Goal: Task Accomplishment & Management: Use online tool/utility

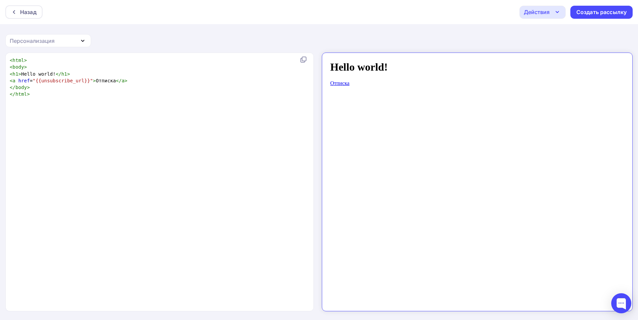
scroll to position [2, 0]
type textarea "<html> <body> <h1>Hello world!</h1> <a href="{{unsubscribe_url}}">Отписка</a> <…"
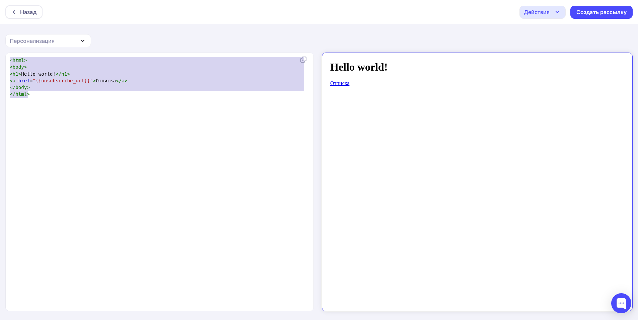
drag, startPoint x: 64, startPoint y: 101, endPoint x: 0, endPoint y: 40, distance: 88.4
click at [0, 40] on div "Назад Действия Отправить тестовое письмо Сохранить в Мои шаблоны Выйти без сохр…" at bounding box center [319, 160] width 638 height 321
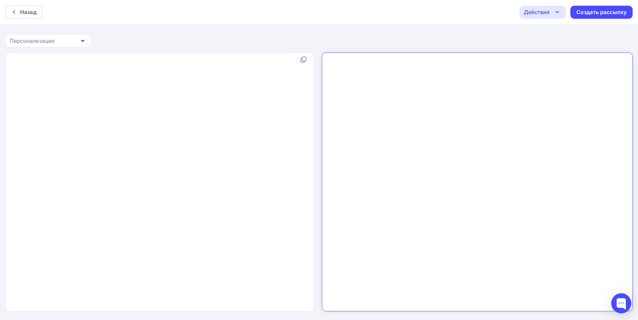
click at [243, 130] on div "x ​" at bounding box center [166, 191] width 317 height 270
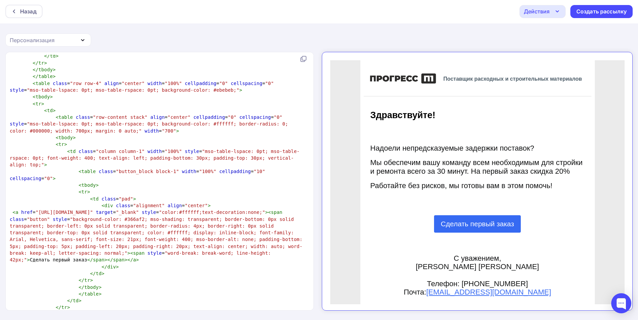
scroll to position [0, 0]
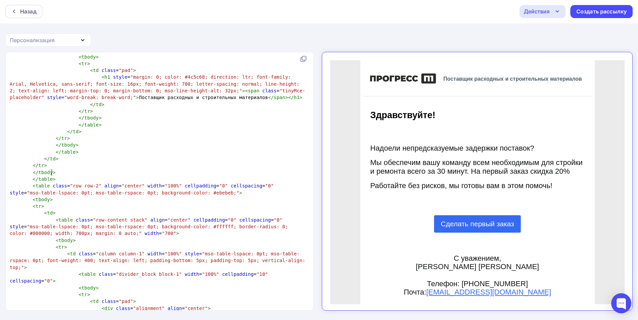
click at [68, 176] on pre "</ table >" at bounding box center [158, 179] width 300 height 7
paste textarea
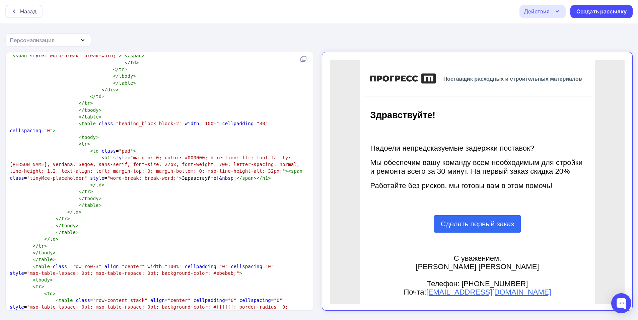
click at [176, 154] on pre "< h1 style = "margin: 0; color: #000000; direction: ltr; font-family: Tahoma, V…" at bounding box center [158, 167] width 300 height 27
type textarea "<table class="nl-container" width="100%" cellpadding="0" cellspacing="0" style=…"
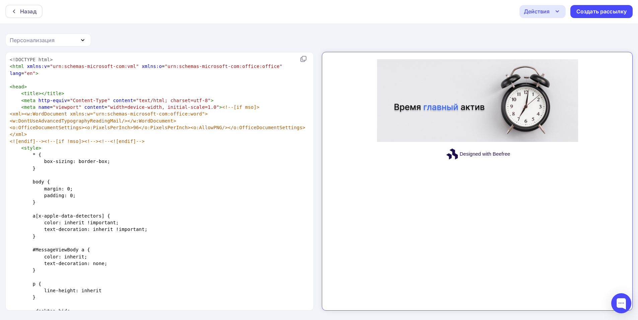
scroll to position [1069, 0]
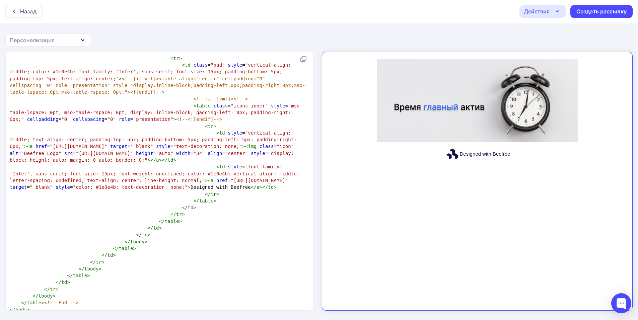
click at [205, 130] on span at bounding box center [210, 133] width 11 height 7
type textarea ">"
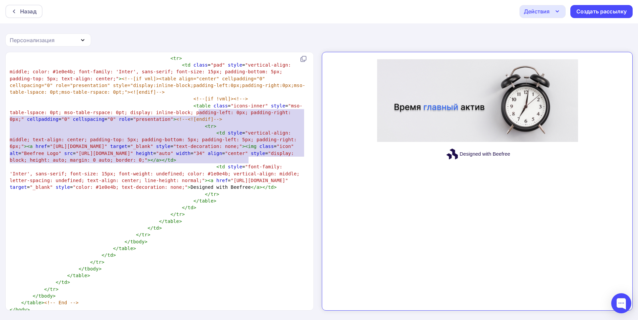
type textarea "<td style="vertical-align: middle; text-align: center; padding-top: 5px; paddin…"
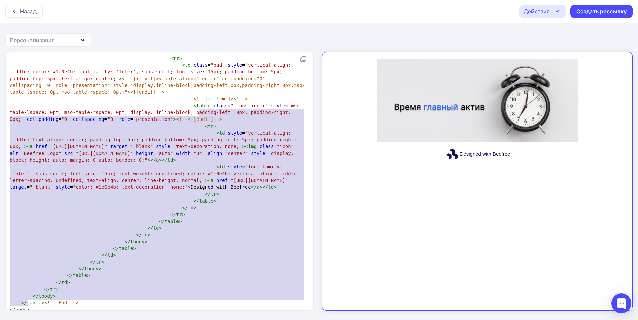
drag, startPoint x: 198, startPoint y: 110, endPoint x: 283, endPoint y: 336, distance: 242.1
click at [283, 320] on html "Назад Действия Отправить тестовое письмо Сохранить в Мои шаблоны Выйти без сохр…" at bounding box center [319, 159] width 638 height 320
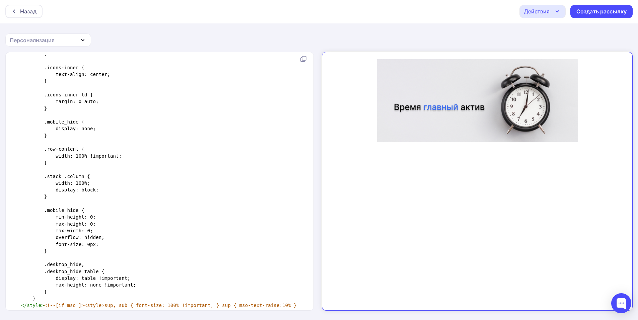
scroll to position [343, 0]
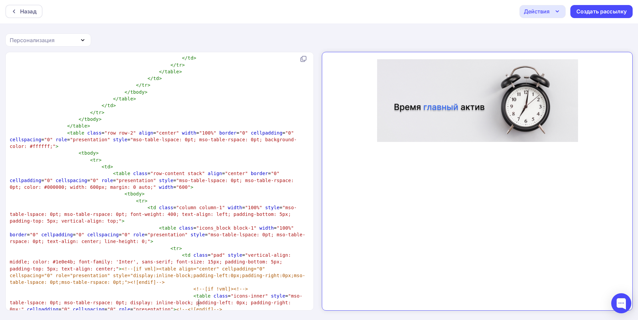
click at [225, 171] on span ""center"" at bounding box center [236, 173] width 23 height 5
type textarea "<!DOCTYPE html> <html xmlns:v="urn:schemas-microsoft-com:vml" xmlns:o="urn:sche…"
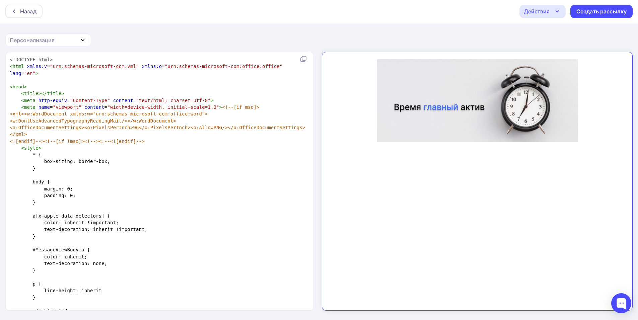
type textarea "<!DOCTYPE html> <html xmlns:v="urn:schemas-microsoft-com:vml" xmlns:o="urn:sche…"
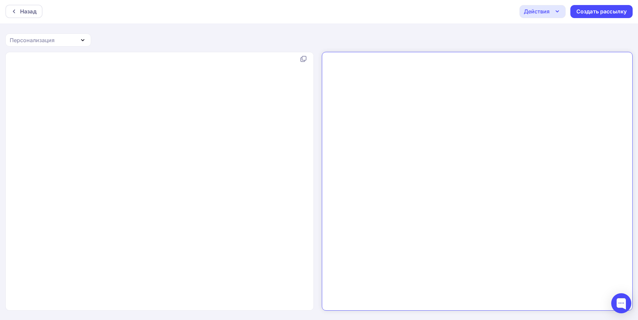
paste textarea "<table class="nl-container" width="100%" cellpadding="0" cellspacing="0" style=…"
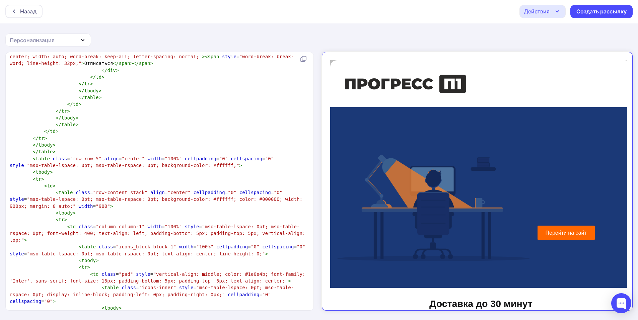
type textarea "<table class="nl-container" width="100%" cellpadding="0" cellspacing="0" style=…"
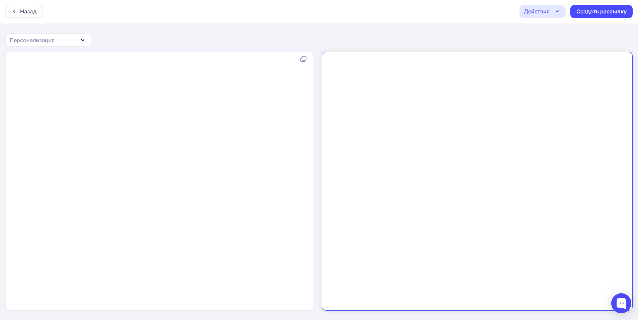
click at [284, 183] on div "x ​" at bounding box center [166, 190] width 317 height 270
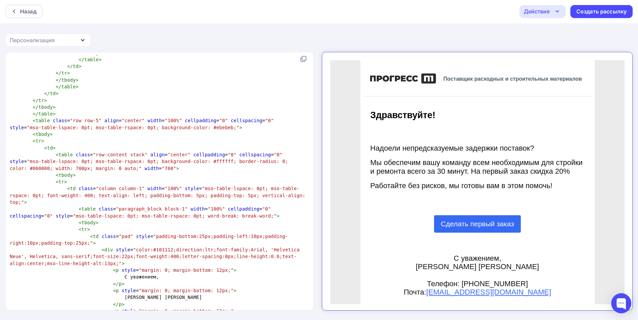
scroll to position [1188, 0]
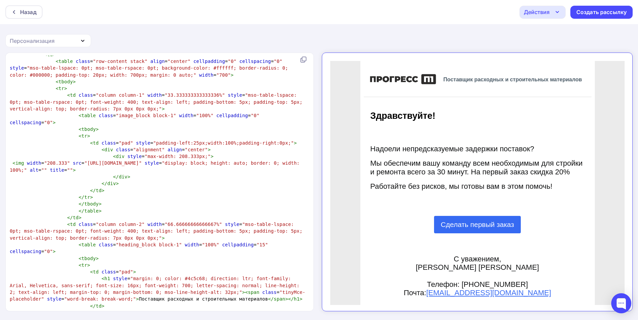
click at [228, 146] on pre "< div class = "alignment" align = "center" >" at bounding box center [158, 149] width 300 height 7
type textarea "<table class="nl-container" width="100%" cellpadding="0" cellspacing="0" style=…"
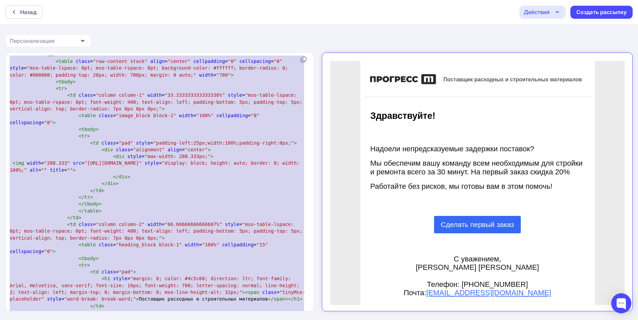
click at [220, 153] on pre "< div style = "max-width: 208.333px;" >" at bounding box center [158, 156] width 300 height 7
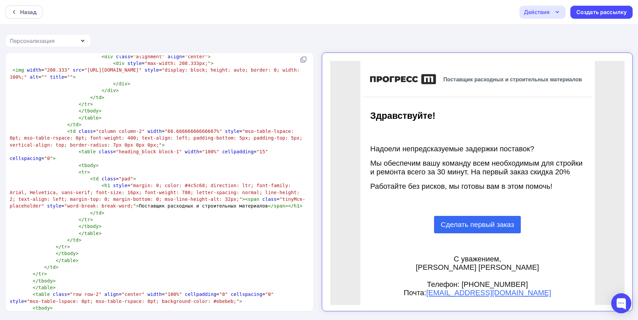
scroll to position [234, 0]
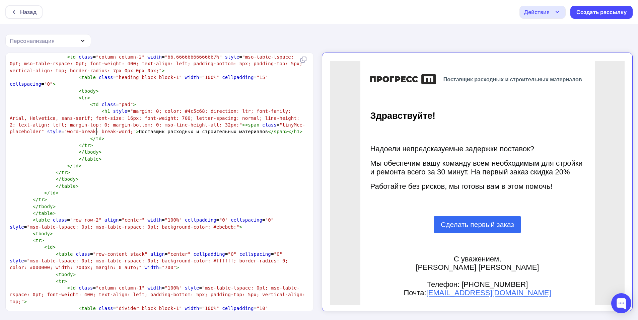
click at [133, 135] on pre "</ td >" at bounding box center [158, 138] width 300 height 7
type textarea "der" style="word-break: break-word;">Поставщик расходных и строительных материа…"
click at [261, 121] on pre "< h1 style = "margin: 0; color: #4c5c68; direction: ltr; font-family: Arial, He…" at bounding box center [158, 121] width 300 height 27
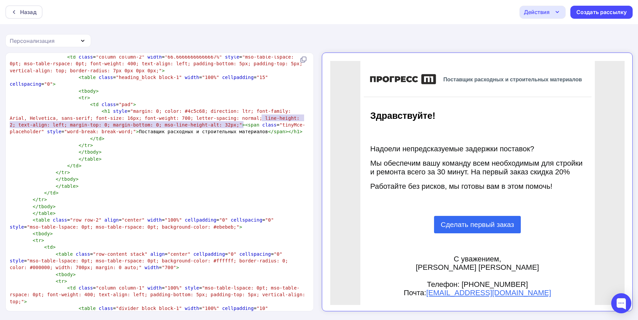
click at [260, 123] on pre "< h1 style = "margin: 0; color: #4c5c68; direction: ltr; font-family: Arial, He…" at bounding box center [158, 121] width 300 height 27
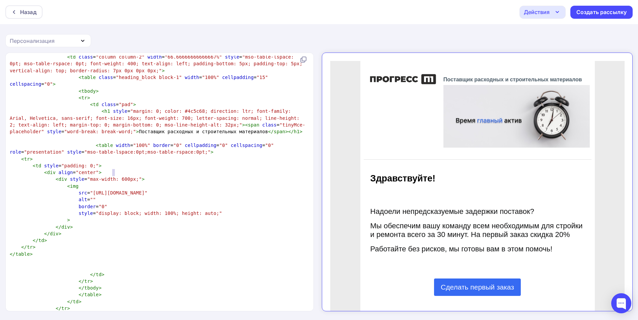
click at [115, 177] on span ""max-width: 600px;"" at bounding box center [114, 179] width 55 height 5
type textarea "7"
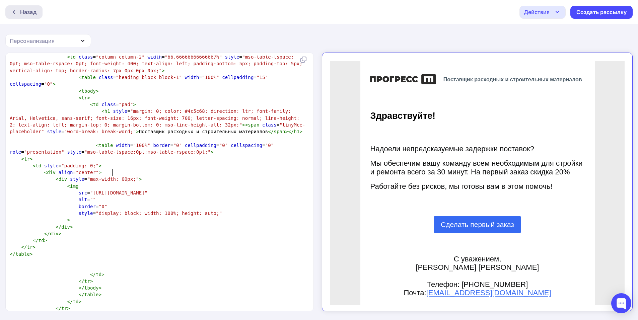
type textarea "9"
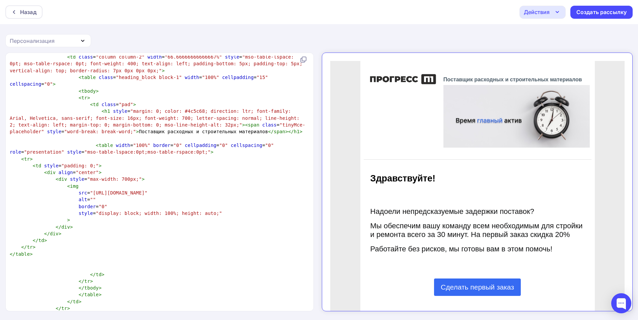
type textarea "6"
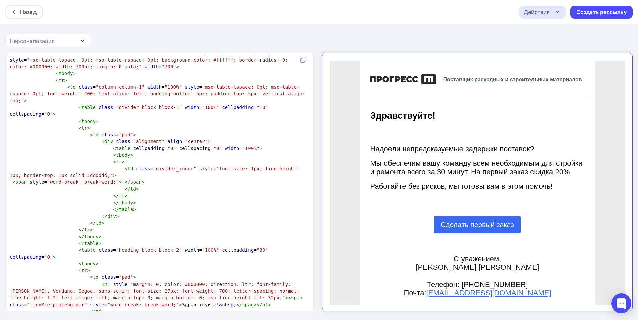
scroll to position [508, 0]
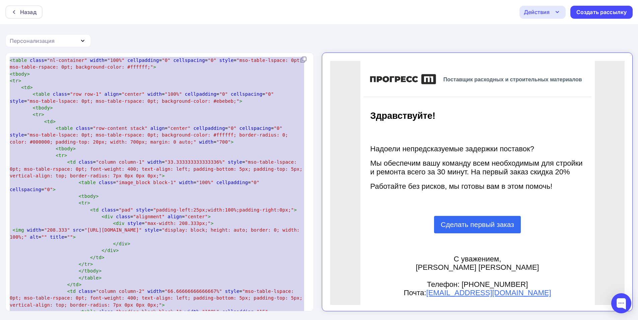
drag, startPoint x: 200, startPoint y: 198, endPoint x: 0, endPoint y: 27, distance: 262.5
click at [0, 27] on div "Назад Действия Отправить тестовое письмо Сохранить в Мои шаблоны Выйти без сохр…" at bounding box center [319, 160] width 638 height 321
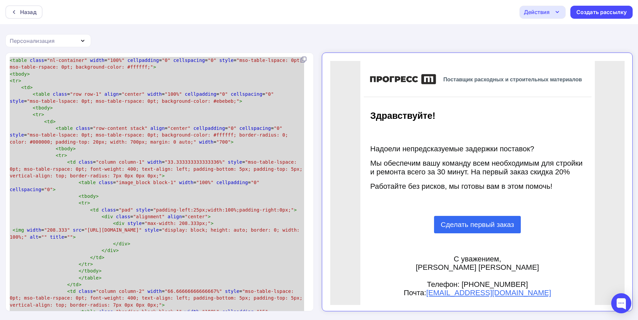
type textarea "<table class="nl-container" width="100%" cellpadding="0" cellspacing="0" style=…"
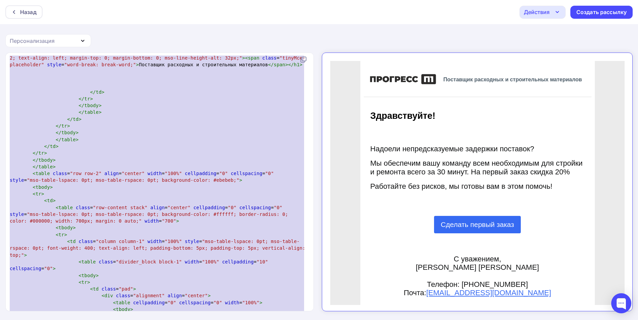
scroll to position [301, 0]
click at [213, 157] on pre "</ tbody >" at bounding box center [158, 160] width 300 height 7
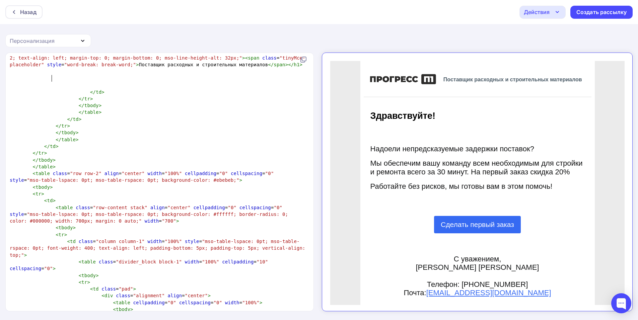
drag, startPoint x: 53, startPoint y: 76, endPoint x: 30, endPoint y: 81, distance: 23.3
click at [52, 82] on span at bounding box center [53, 84] width 86 height 5
click at [19, 82] on span at bounding box center [53, 84] width 86 height 5
click at [5, 72] on div "x < table class = "nl-container" width = "100%" cellpadding = "0" cellspacing =…" at bounding box center [319, 187] width 638 height 268
click at [14, 82] on span at bounding box center [53, 84] width 86 height 5
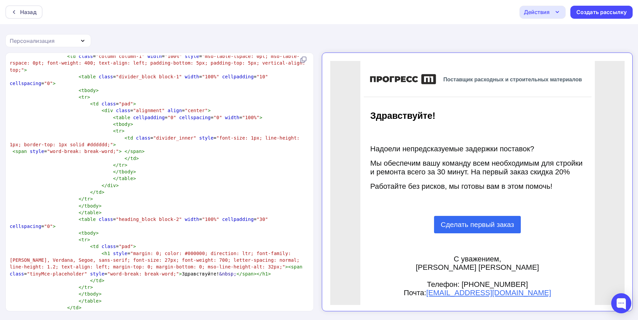
scroll to position [488, 0]
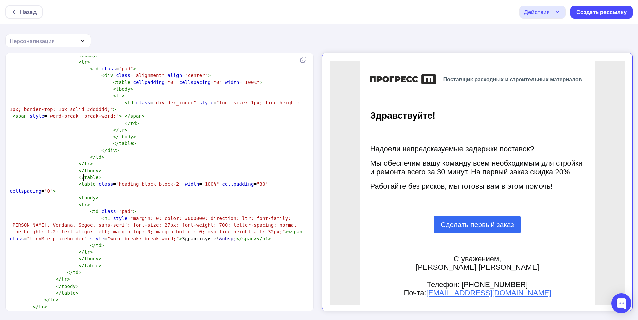
click at [105, 201] on pre "< tr >" at bounding box center [158, 204] width 300 height 7
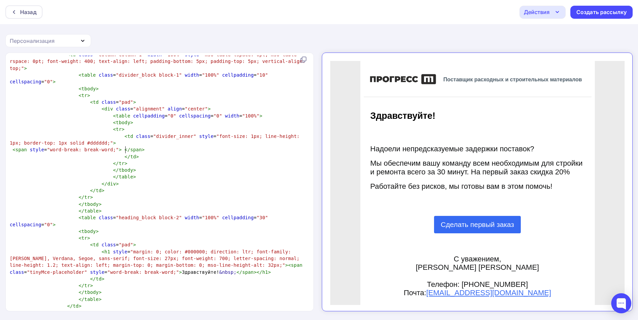
click at [149, 167] on pre "</ tbody >" at bounding box center [158, 170] width 300 height 7
click at [150, 160] on pre "</ tr >" at bounding box center [158, 163] width 300 height 7
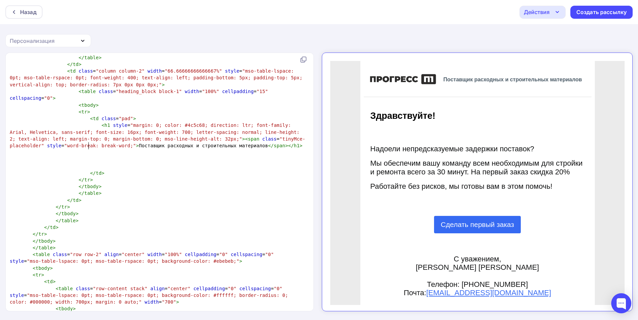
click at [120, 149] on pre at bounding box center [158, 152] width 300 height 7
click at [124, 156] on pre at bounding box center [158, 159] width 300 height 7
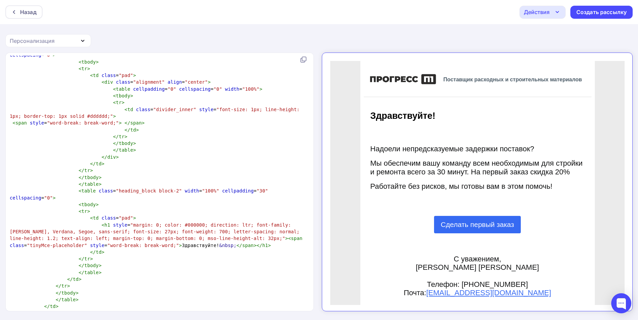
click at [91, 222] on span at bounding box center [95, 225] width 11 height 7
click at [102, 127] on span at bounding box center [106, 130] width 11 height 7
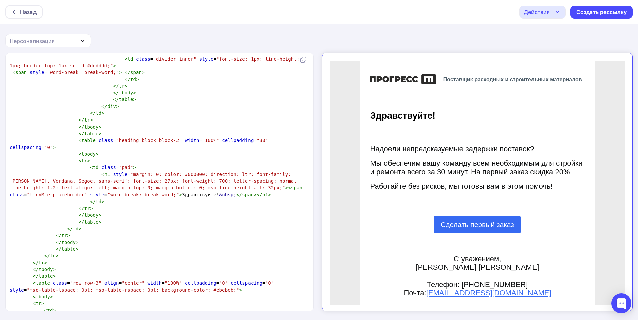
click at [90, 171] on span at bounding box center [95, 174] width 11 height 7
click at [79, 164] on span at bounding box center [84, 167] width 11 height 7
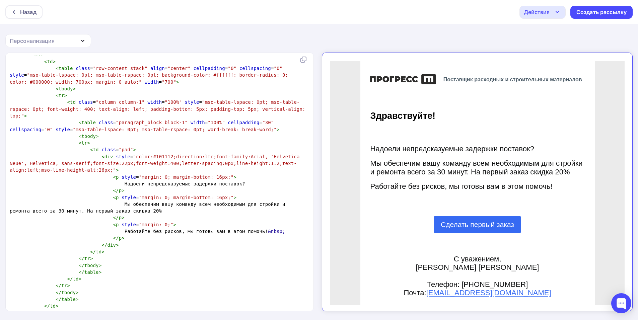
click at [113, 181] on span at bounding box center [118, 184] width 11 height 7
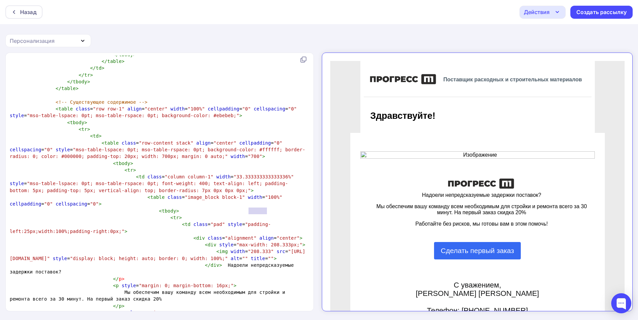
drag, startPoint x: 248, startPoint y: 211, endPoint x: 267, endPoint y: 209, distance: 19.1
click at [267, 242] on span ""max-width: 208.333px;"" at bounding box center [269, 244] width 66 height 5
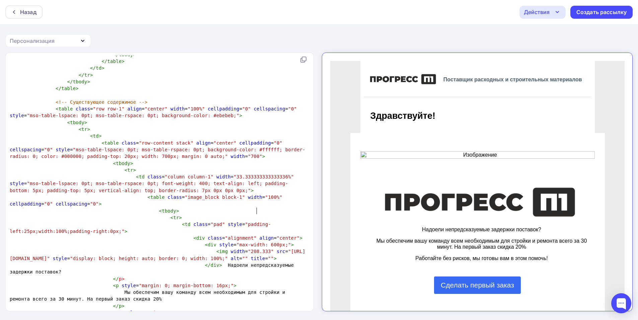
type textarea "208.333"
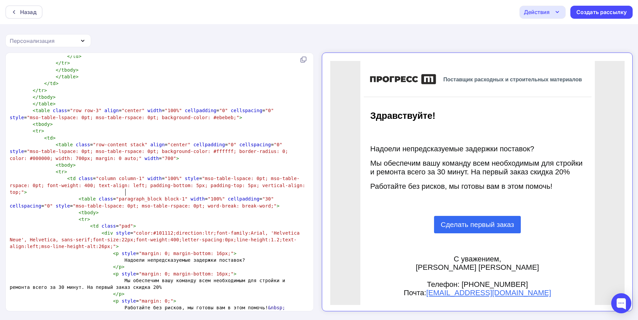
click at [158, 223] on pre "< td class = "pad" >" at bounding box center [158, 226] width 300 height 7
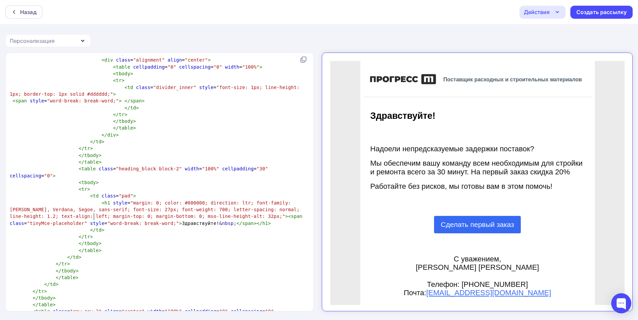
click at [145, 240] on pre "</ tbody >" at bounding box center [158, 243] width 300 height 7
click at [120, 179] on pre "< tbody >" at bounding box center [158, 182] width 300 height 7
click at [108, 98] on span ""word-break: break-word;"" at bounding box center [83, 100] width 72 height 5
click at [113, 105] on span at bounding box center [118, 108] width 11 height 7
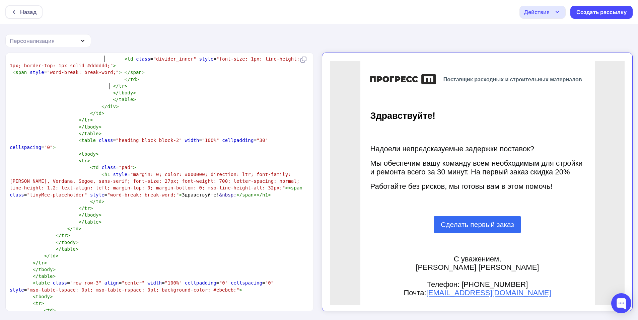
click at [117, 103] on pre "</ div >" at bounding box center [158, 106] width 300 height 7
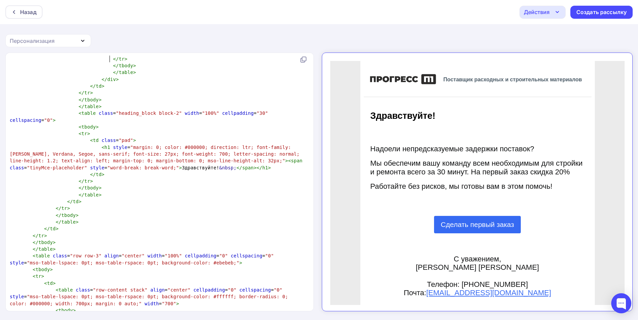
click at [254, 178] on pre "</ tr >" at bounding box center [158, 181] width 300 height 7
type textarea "<table class="nl-container" width="100%" cellpadding="0" cellspacing="0" style=…"
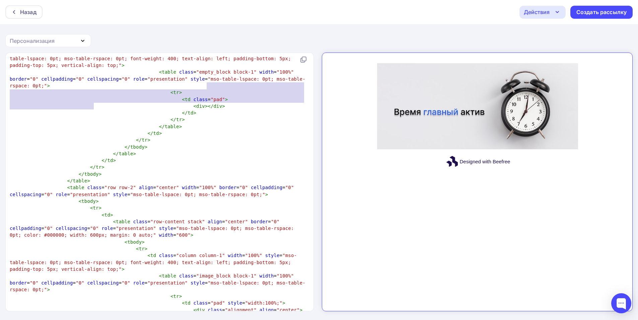
type textarea "</td>"
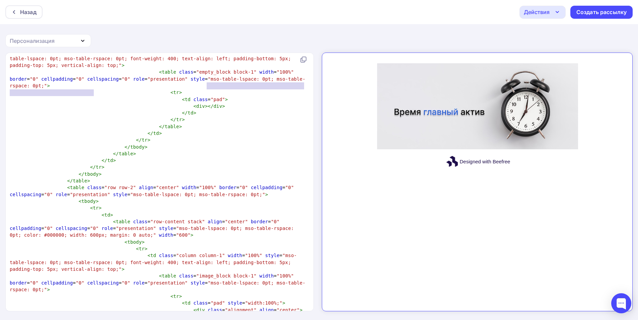
type textarea "<tr> <td class="pad"> <div></div>"
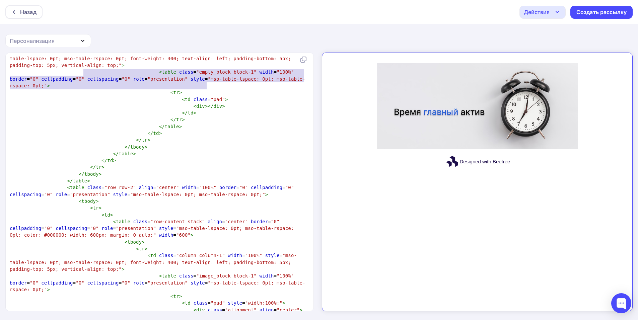
drag, startPoint x: 229, startPoint y: 153, endPoint x: 86, endPoint y: 69, distance: 165.8
click at [86, 69] on div "<!DOCTYPE html> < html xmlns:v = "urn:schemas-microsoft-com:vml" xmlns:o = "urn…" at bounding box center [158, 31] width 300 height 1543
click at [270, 110] on pre "</ td >" at bounding box center [158, 113] width 300 height 7
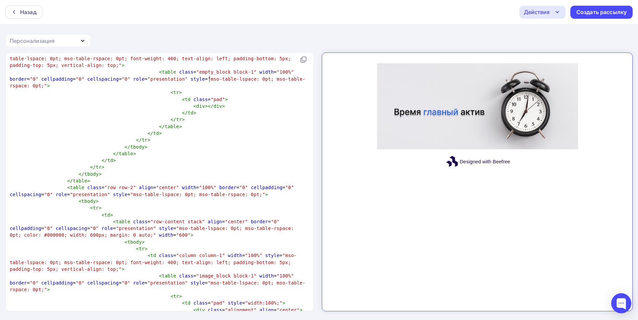
type textarea "style="mso-table-lspace: 0pt; mso-table-rspace: 0pt;"> <tr> <td class="pad">"
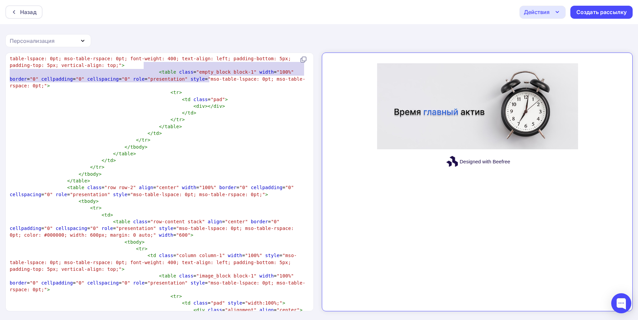
drag, startPoint x: 222, startPoint y: 78, endPoint x: 145, endPoint y: 66, distance: 77.9
click at [145, 66] on div "<!DOCTYPE html> < html xmlns:v = "urn:schemas-microsoft-com:vml" xmlns:o = "urn…" at bounding box center [158, 31] width 300 height 1543
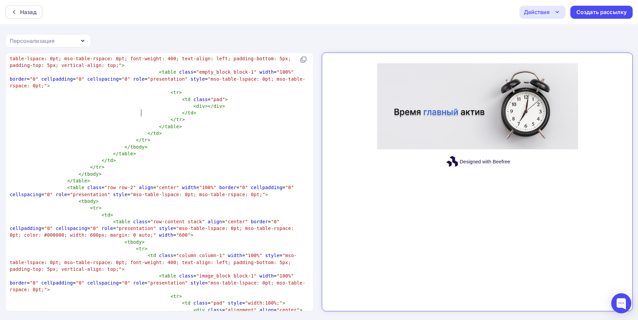
click at [147, 131] on span "</" at bounding box center [150, 133] width 6 height 5
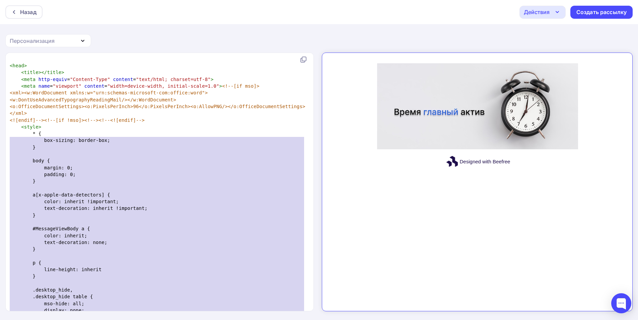
type textarea "<!DOCTYPE html> <html xmlns:v="urn:schemas-microsoft-com:vml" xmlns:o="urn:sche…"
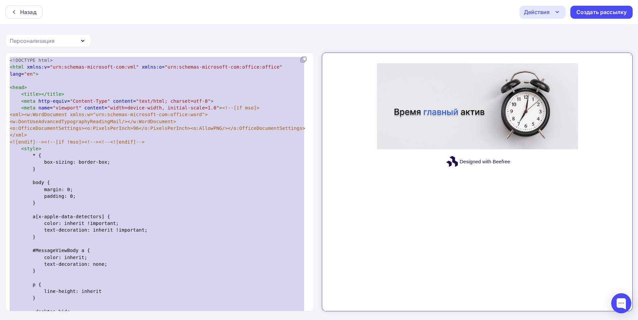
drag, startPoint x: 179, startPoint y: 70, endPoint x: 0, endPoint y: -25, distance: 202.3
click at [0, 0] on html "Назад Действия Отправить тестовое письмо Сохранить в Мои шаблоны Выйти без сохр…" at bounding box center [319, 160] width 638 height 320
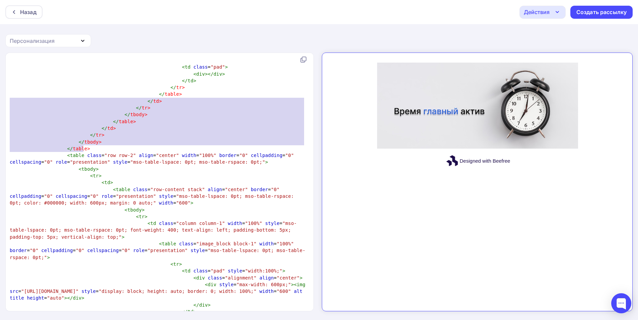
type textarea "<td class="pad"> <div></div> </td> </tr> </table> </td> </tr> </tbody> </table>…"
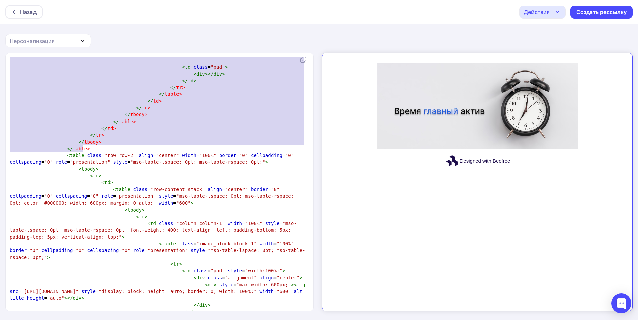
drag, startPoint x: 99, startPoint y: 146, endPoint x: 0, endPoint y: 40, distance: 145.5
click at [0, 40] on div "Назад Действия Отправить тестовое письмо Сохранить в Мои шаблоны Выйти без сохр…" at bounding box center [319, 160] width 638 height 321
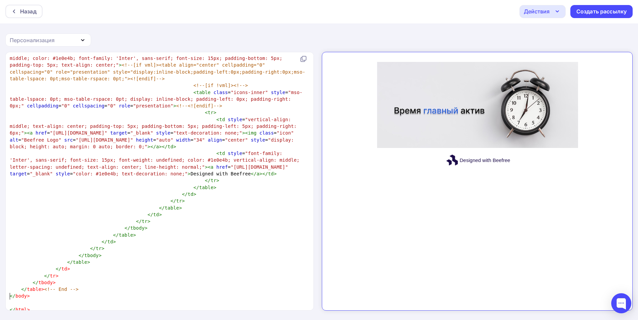
type textarea "</tr> </tbody> </table> </td> </tr> </tbody> </table><!-- End --> </body>"
drag, startPoint x: 144, startPoint y: 298, endPoint x: 0, endPoint y: 242, distance: 154.8
click at [0, 242] on div "</tr> </tbody> </table> </td> </tr> </tbody> </table><!-- End --> </body> x ​ <…" at bounding box center [319, 186] width 638 height 268
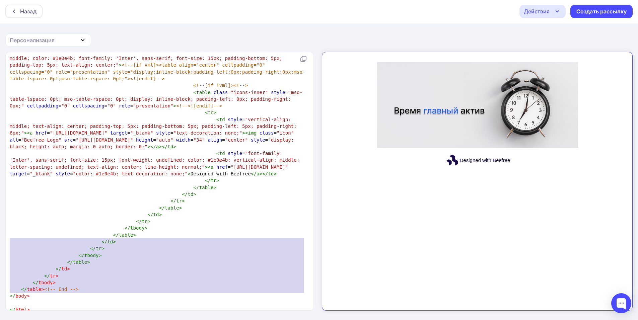
click at [197, 307] on div "x ​ < table class = "row row-2" align = "center" width = "100%" border = "0" ce…" at bounding box center [158, 0] width 300 height 628
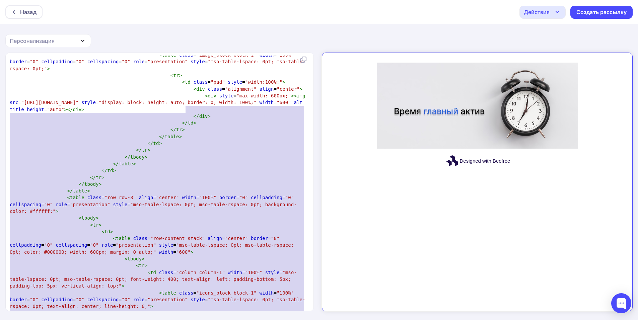
type textarea "</div> </td> </tr> </table> </td> </tr> </tbody> </table> </td> </tr> </tbody> …"
drag, startPoint x: 122, startPoint y: 301, endPoint x: 169, endPoint y: 110, distance: 196.7
click at [169, 110] on div "x ​ < table class = "row row-2" align = "center" width = "100%" border = "0" ce…" at bounding box center [158, 269] width 300 height 628
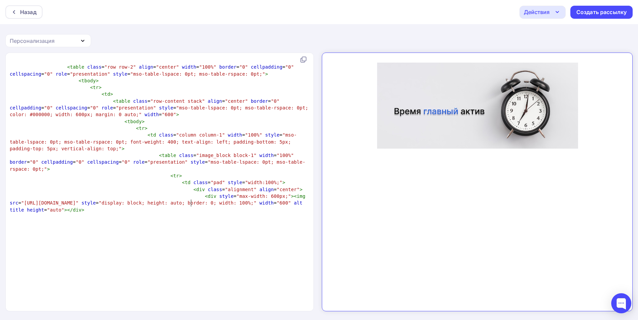
type textarea "6"
click at [277, 203] on span ""600"" at bounding box center [284, 202] width 14 height 5
click at [220, 232] on div "x ​ < table class = "row row-2" align = "center" width = "100%" border = "0" ce…" at bounding box center [166, 191] width 317 height 270
click at [232, 187] on span ""alignment"" at bounding box center [240, 189] width 31 height 5
type textarea "<table class="row row-2" align="center" width="100%" border="0" cellpadding="0"…"
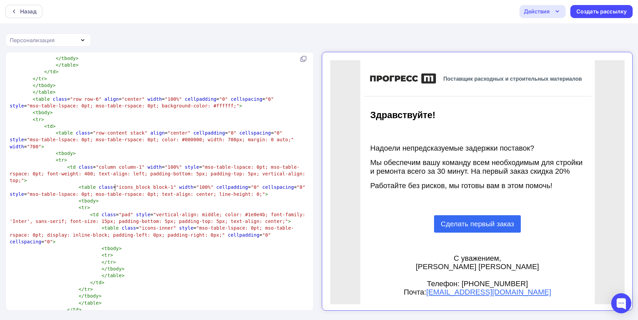
click at [119, 266] on pre "</ tbody >" at bounding box center [158, 269] width 300 height 7
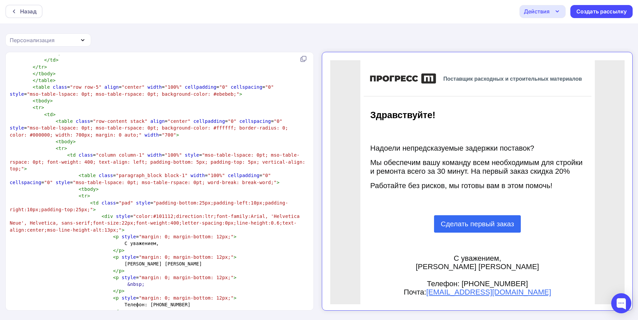
scroll to position [1111, 0]
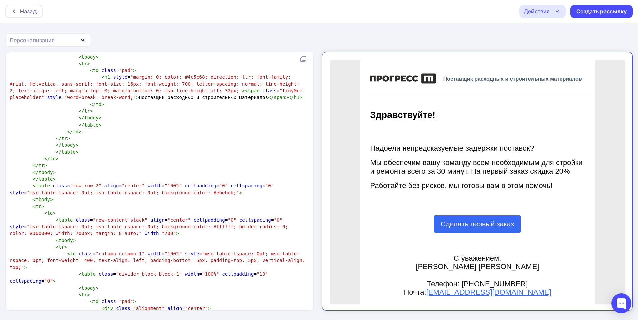
click at [58, 176] on pre "</ table >" at bounding box center [158, 179] width 300 height 7
click at [88, 203] on pre "< tr >" at bounding box center [158, 206] width 300 height 7
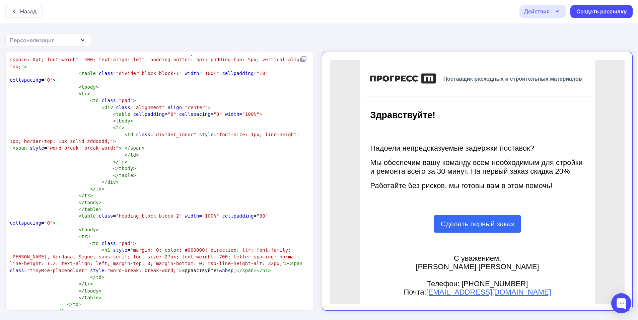
click at [113, 152] on span at bounding box center [118, 155] width 11 height 7
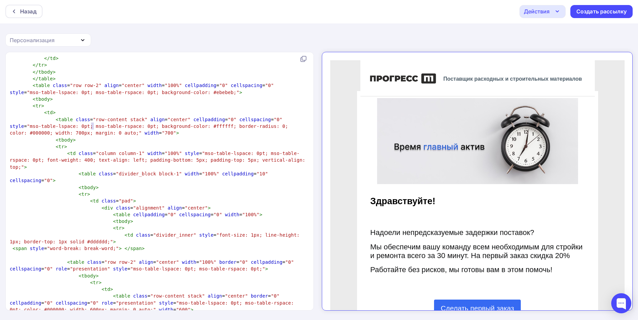
click at [162, 130] on span ""700"" at bounding box center [169, 132] width 14 height 5
type textarea "6"
type textarea "1"
type textarea "6"
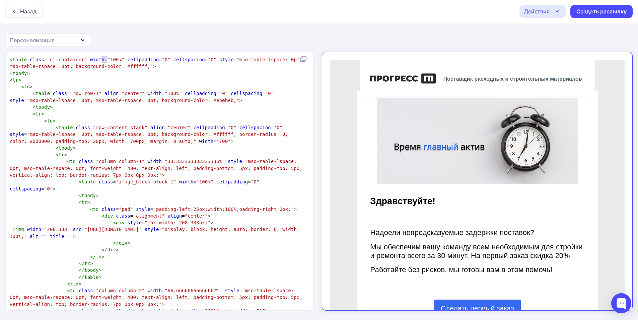
type textarea "1"
click at [107, 60] on span ""100%"" at bounding box center [115, 59] width 17 height 5
click at [95, 133] on span ""mso-table-lspace: 0pt; mso-table-rspace: 0pt; background-color: #ffffff; borde…" at bounding box center [150, 138] width 281 height 12
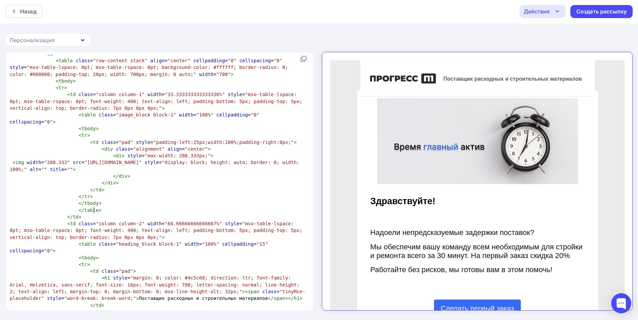
click at [147, 207] on pre "</ table >" at bounding box center [158, 210] width 300 height 7
click at [136, 213] on pre "</ table >" at bounding box center [158, 210] width 300 height 7
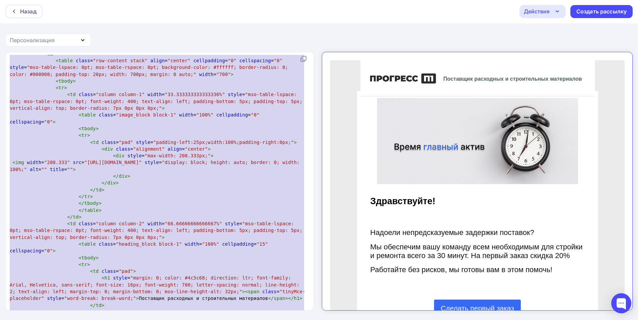
type textarea "<table class="nl-container" width="100%" cellpadding="0" cellspacing="0" style=…"
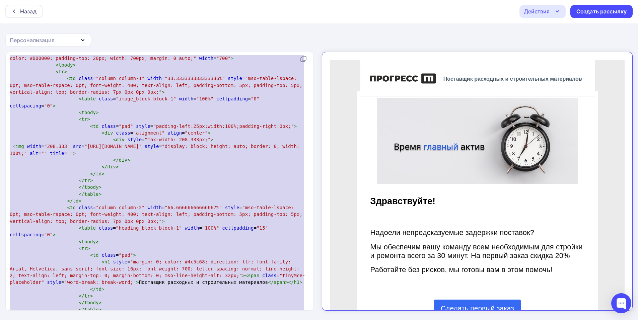
scroll to position [1, 0]
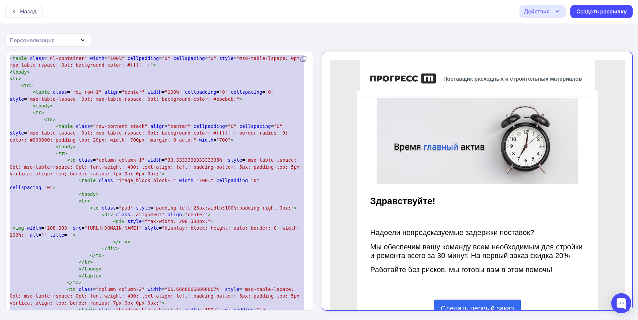
click at [203, 98] on pre "< table class = "row row-1" align = "center" width = "100%" cellpadding = "0" c…" at bounding box center [158, 96] width 300 height 14
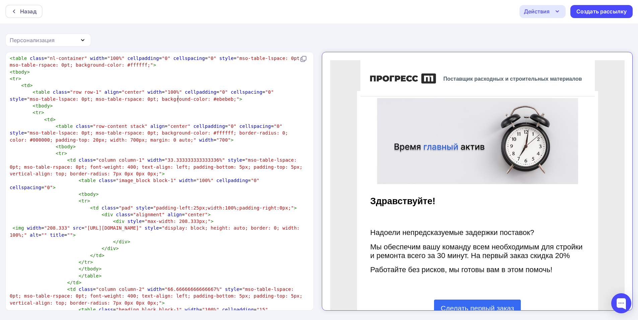
type textarea "0"
drag, startPoint x: 61, startPoint y: 138, endPoint x: 57, endPoint y: 138, distance: 4.0
click at [57, 138] on span ""mso-table-lspace: 0pt; mso-table-rspace: 0pt; background-color: #ffffff; borde…" at bounding box center [150, 136] width 281 height 12
type textarea "8"
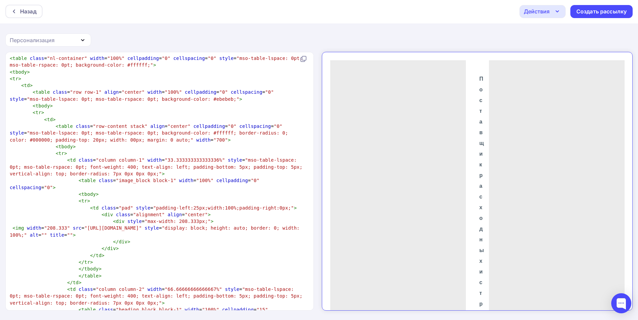
type textarea "7"
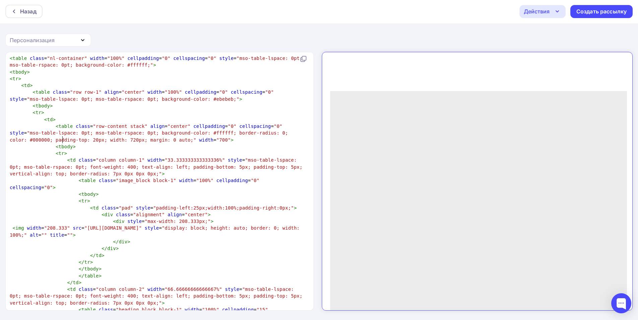
type textarea "22"
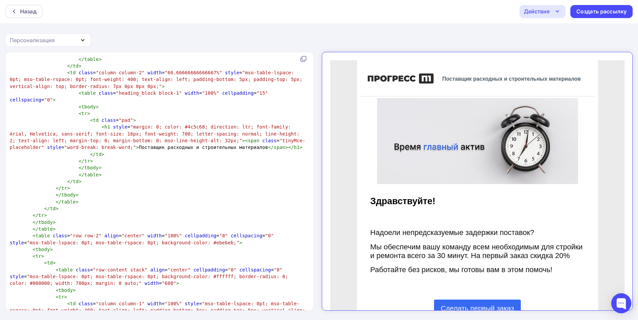
scroll to position [236, 0]
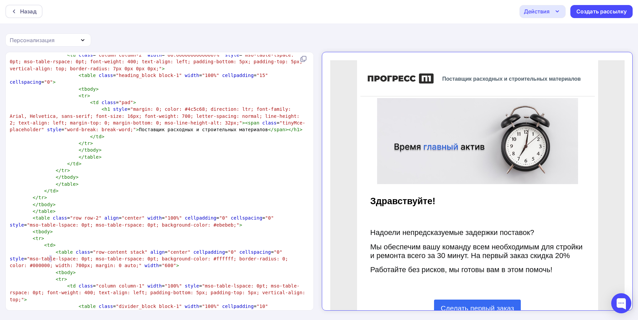
click at [51, 259] on span ""mso-table-lspace: 0pt; mso-table-rspace: 0pt; background-color: #ffffff; borde…" at bounding box center [150, 262] width 281 height 12
type textarea "10"
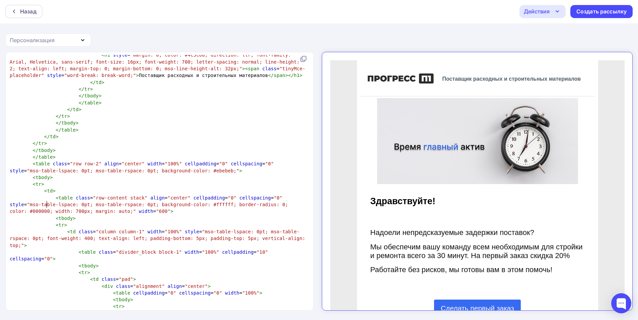
scroll to position [303, 0]
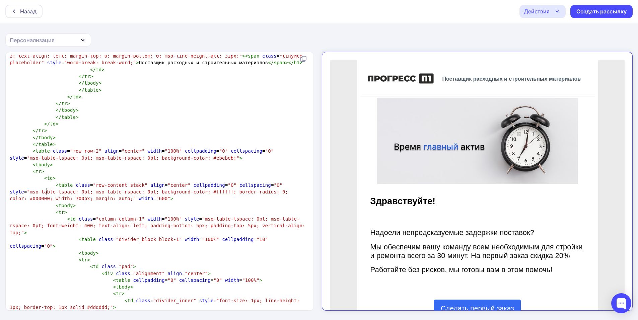
click at [206, 217] on span ""mso-table-lspace: 0pt; mso-table-rspace: 0pt; font-weight: 400; text-align: le…" at bounding box center [159, 225] width 298 height 19
type textarea "1"
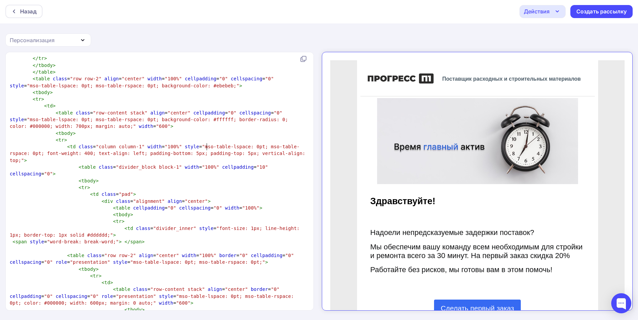
scroll to position [403, 0]
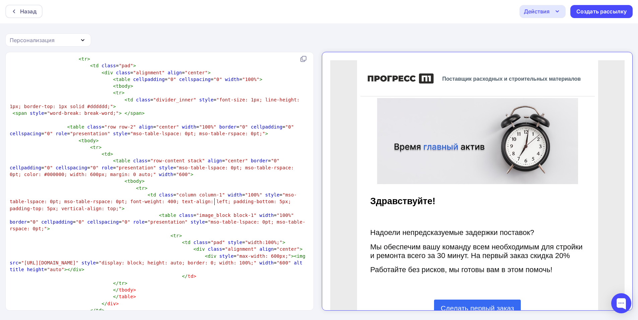
click at [214, 219] on span ""mso-table-lspace: 0pt; mso-table-rspace: 0pt;"" at bounding box center [158, 225] width 296 height 12
click at [128, 260] on span ""display: block; height: auto; border: 0; width: 100%;"" at bounding box center [178, 262] width 158 height 5
type textarea "1"
click at [293, 192] on span ""mso-table-lspace: 0pt; mso-table-rspace: 0pt; font-weight: 400; text-align: le…" at bounding box center [153, 201] width 287 height 19
type textarea "1"
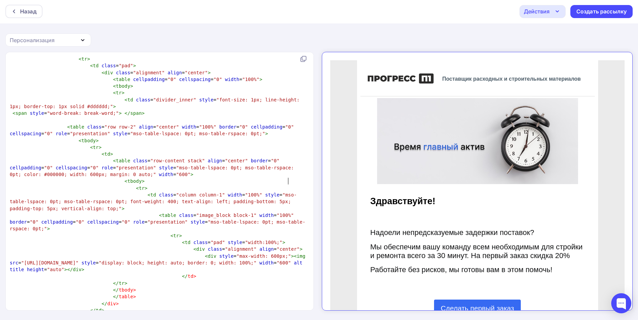
type textarea "2"
type textarea "3"
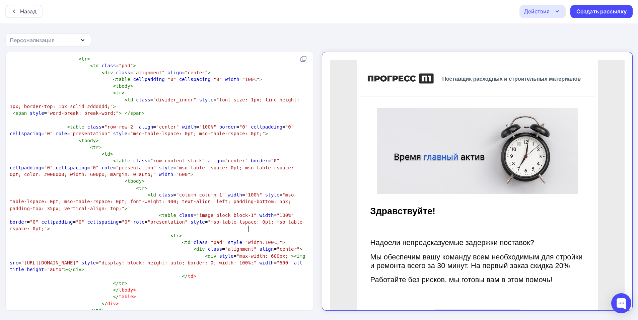
click at [250, 254] on span ""max-width: 600px;"" at bounding box center [263, 256] width 55 height 5
type textarea "7"
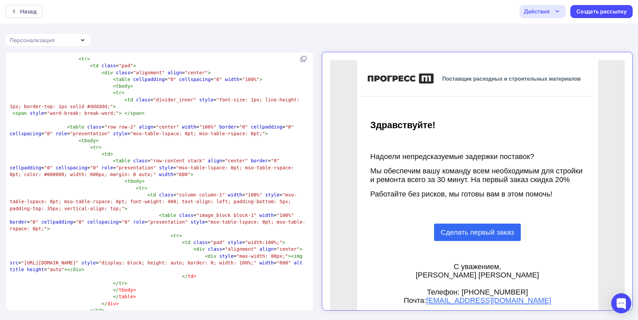
type textarea "9"
type textarea "8"
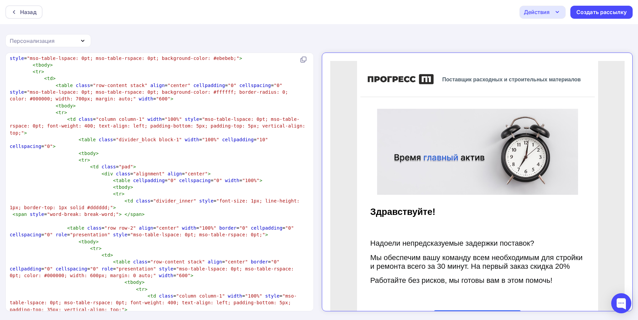
type textarea "7"
click at [242, 178] on span ""100%"" at bounding box center [250, 180] width 17 height 5
type textarea "2"
type textarea "0"
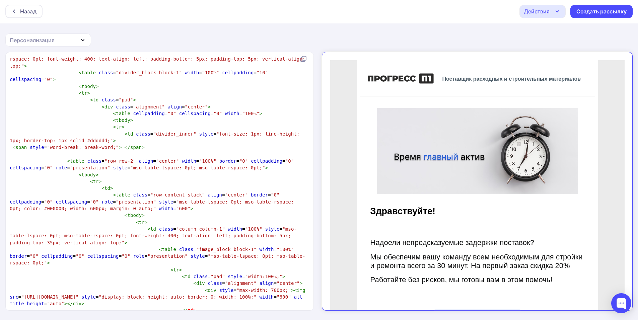
scroll to position [470, 0]
click at [176, 205] on span ""600"" at bounding box center [183, 207] width 14 height 5
type textarea "7"
type textarea "9"
type textarea "7"
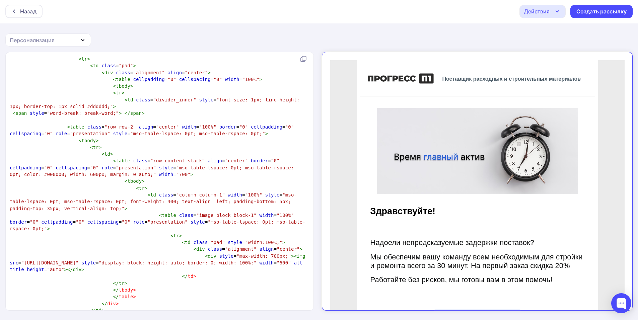
scroll to position [503, 0]
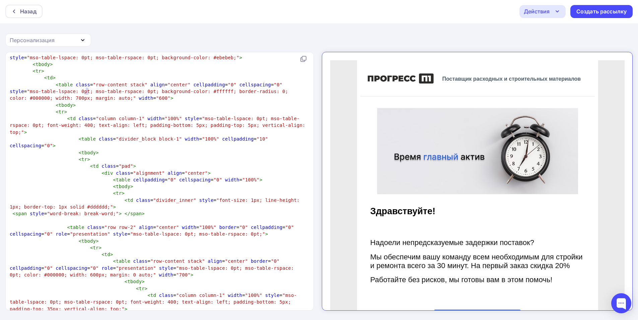
click at [156, 95] on span ""600"" at bounding box center [163, 97] width 14 height 5
type textarea "7"
click at [165, 116] on span ""100%"" at bounding box center [173, 118] width 17 height 5
type textarea "7"
type textarea "0"
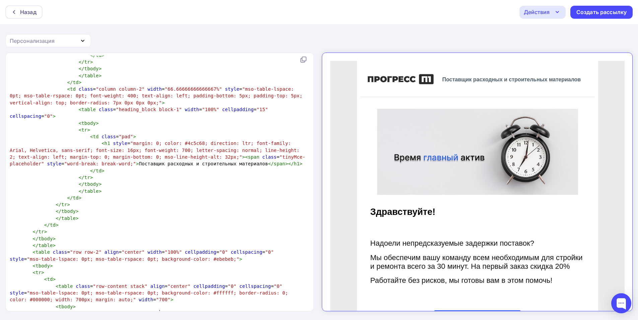
scroll to position [230, 0]
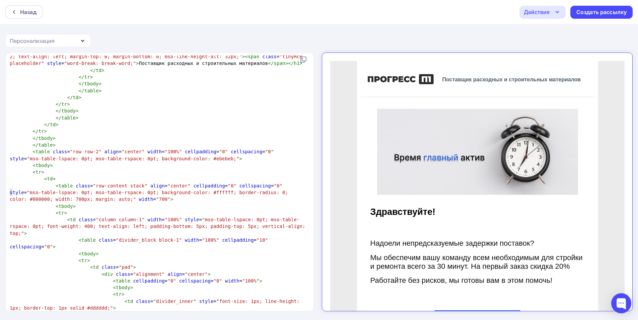
drag, startPoint x: 12, startPoint y: 192, endPoint x: 8, endPoint y: 192, distance: 3.7
click at [8, 192] on pre "< table class = "row-content stack" align = "center" cellpadding = "0" cellspac…" at bounding box center [158, 193] width 300 height 20
type textarea "9"
type textarea "7"
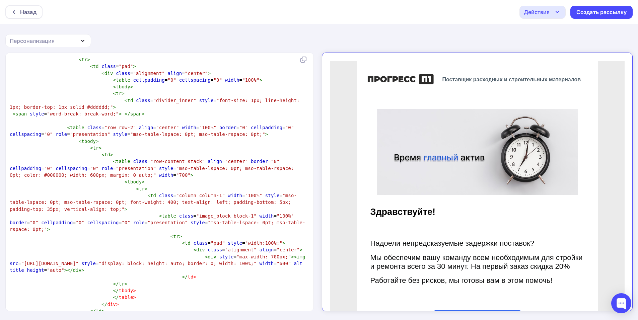
click at [219, 254] on span "style" at bounding box center [226, 256] width 14 height 5
drag, startPoint x: 191, startPoint y: 242, endPoint x: 195, endPoint y: 243, distance: 4.2
click at [277, 261] on span ""600"" at bounding box center [284, 263] width 14 height 5
type textarea "70"
click at [248, 240] on span ""width:100%;"" at bounding box center [263, 242] width 37 height 5
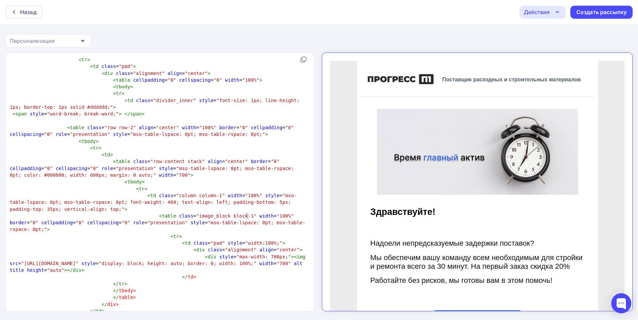
type textarea "5"
type textarea "0"
click at [158, 261] on span ""display: block; height: auto; border: 0; width: 100%;"" at bounding box center [178, 263] width 158 height 5
type textarea "2"
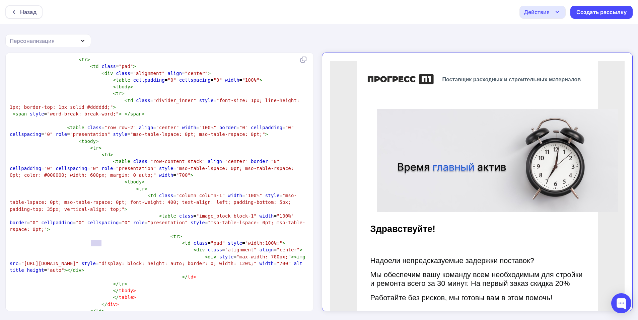
drag, startPoint x: 91, startPoint y: 243, endPoint x: 101, endPoint y: 243, distance: 9.4
click at [101, 261] on span ""display: block; height: auto; border: 0; width: 120%;"" at bounding box center [178, 263] width 158 height 5
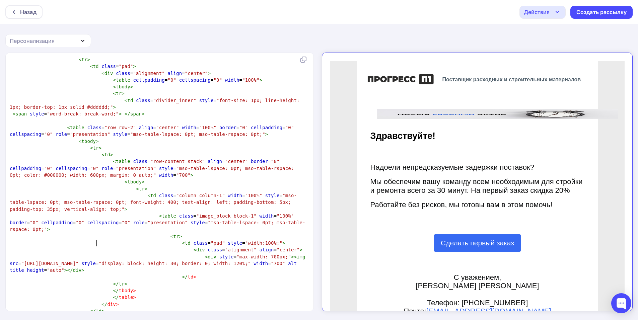
type textarea "300"
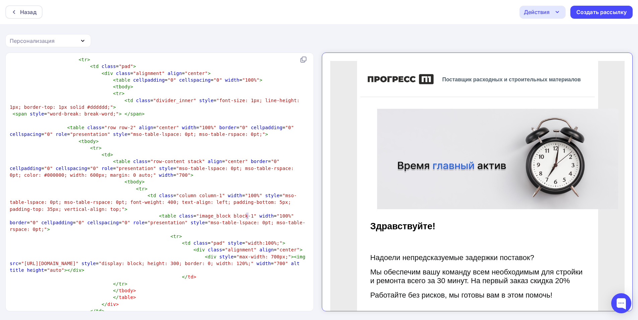
click at [247, 240] on span ""width:100%;"" at bounding box center [263, 242] width 37 height 5
type textarea "2"
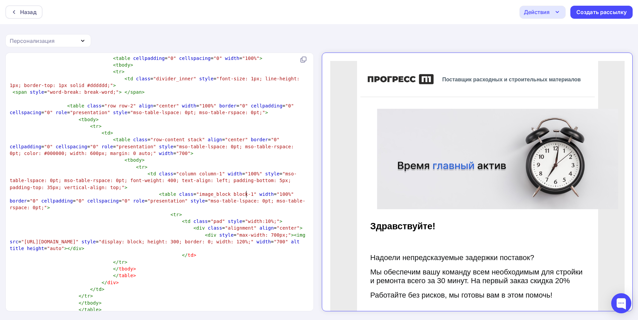
scroll to position [537, 0]
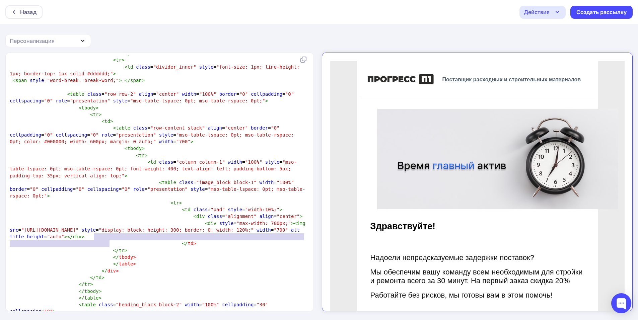
type textarea "</tbody> </table> </div>"
drag, startPoint x: 118, startPoint y: 245, endPoint x: 92, endPoint y: 232, distance: 29.7
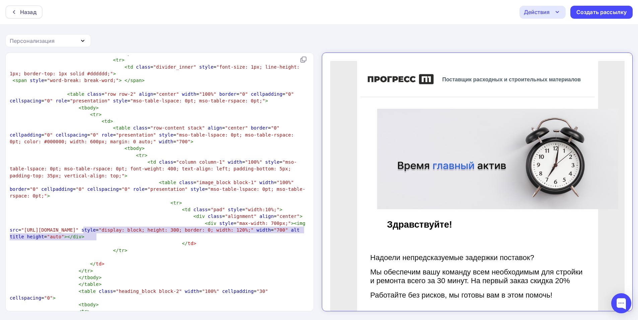
type textarea "</td>"
drag, startPoint x: 107, startPoint y: 235, endPoint x: 78, endPoint y: 233, distance: 29.6
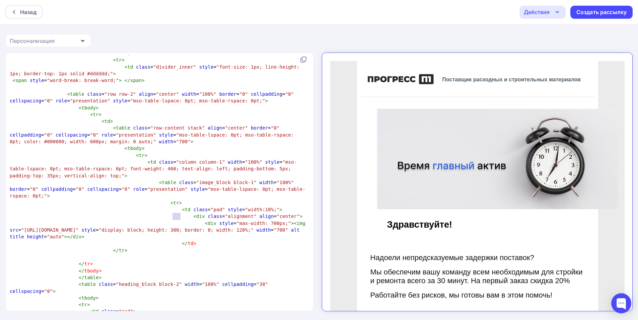
type textarea "</td>"
drag, startPoint x: 192, startPoint y: 217, endPoint x: 165, endPoint y: 216, distance: 26.8
click at [165, 240] on pre "</ td >" at bounding box center [158, 243] width 300 height 7
click at [214, 187] on span ""mso-table-lspace: 0pt; mso-table-rspace: 0pt;"" at bounding box center [158, 193] width 296 height 12
type textarea "10"
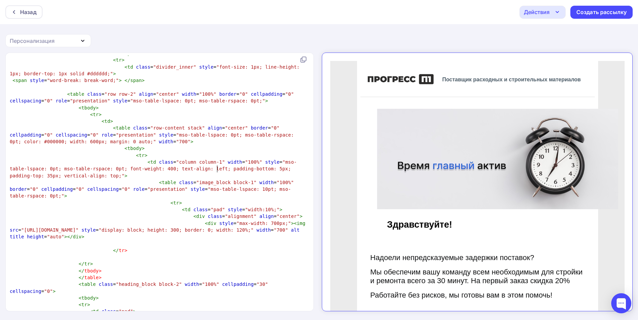
scroll to position [2, 5]
type textarea "0"
drag, startPoint x: 245, startPoint y: 182, endPoint x: 272, endPoint y: 187, distance: 27.5
click at [247, 207] on span ""width:10%;"" at bounding box center [262, 209] width 34 height 5
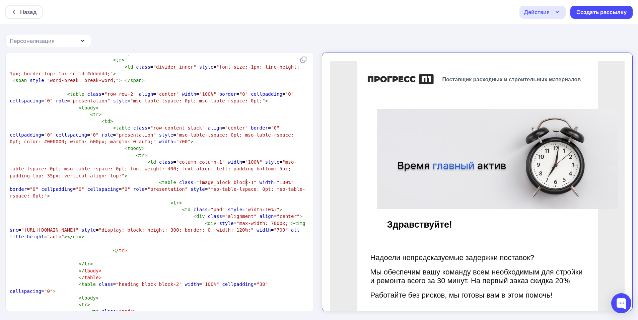
type textarea "2"
type textarea "0"
drag, startPoint x: 92, startPoint y: 148, endPoint x: 88, endPoint y: 147, distance: 4.8
click at [88, 159] on span ""mso-table-lspace: 0pt; mso-table-rspace: 0pt; font-weight: 400; text-align: le…" at bounding box center [153, 168] width 287 height 19
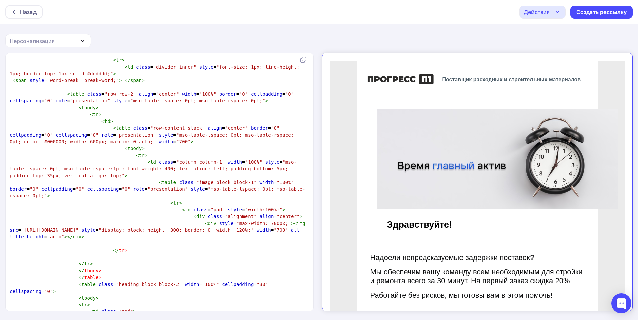
type textarea "10"
type textarea "0"
click at [156, 227] on span ""display: block; height: 300; border: 0; width: 120%;"" at bounding box center [176, 229] width 155 height 5
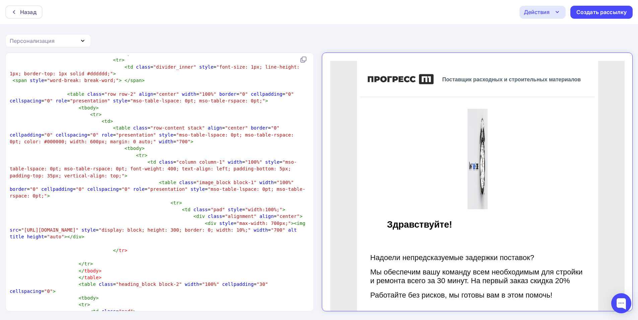
type textarea "0"
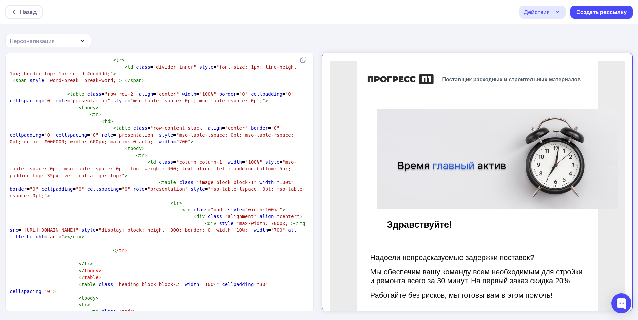
type textarea "2"
click at [274, 227] on span ""700"" at bounding box center [281, 229] width 14 height 5
type textarea "9"
click at [176, 139] on span ""700"" at bounding box center [183, 141] width 14 height 5
type textarea "10"
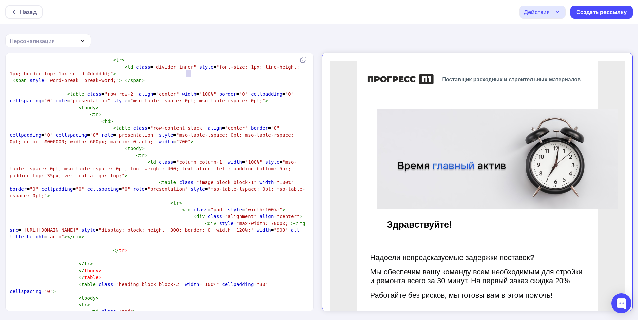
click at [199, 91] on span ""100%"" at bounding box center [207, 93] width 17 height 5
type textarea "7"
type textarea "0"
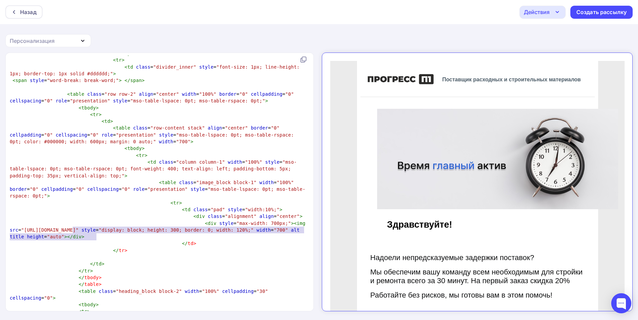
type textarea "</tbody> </table> </div>"
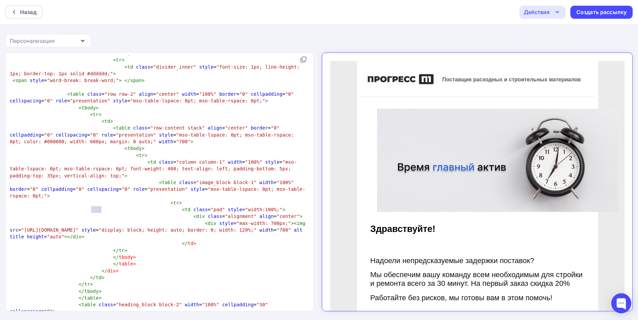
type textarea "0"
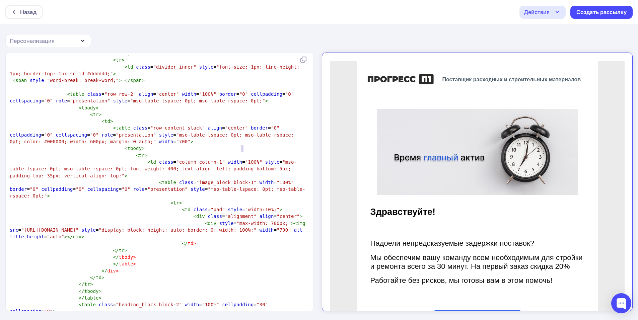
click at [242, 159] on span ""mso-table-lspace: 0pt; mso-table-rspace: 0pt; font-weight: 400; text-align: le…" at bounding box center [153, 168] width 287 height 19
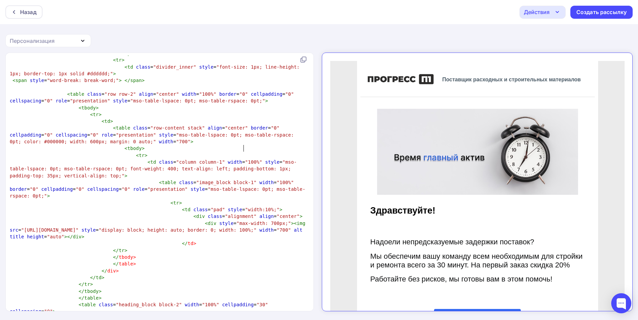
type textarea "15"
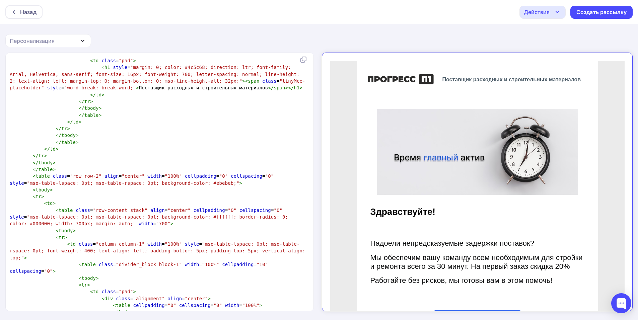
scroll to position [269, 0]
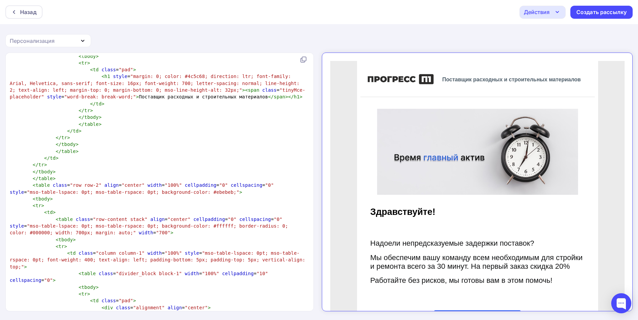
type textarea "5"
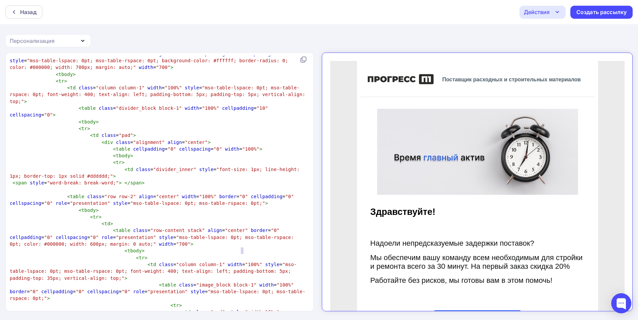
scroll to position [514, 0]
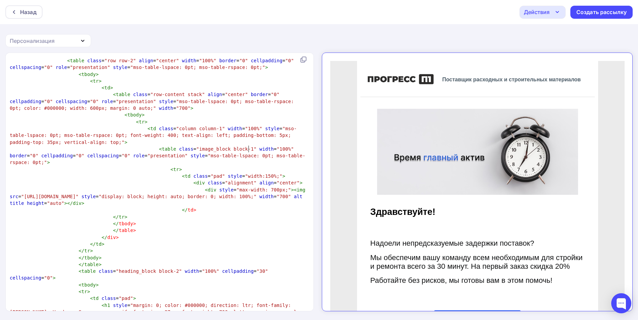
type textarea "0"
type textarea "60"
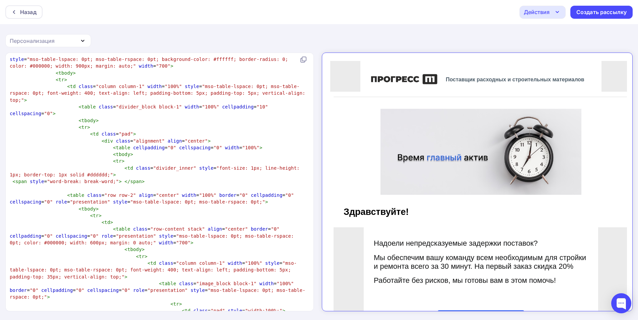
type textarea "7"
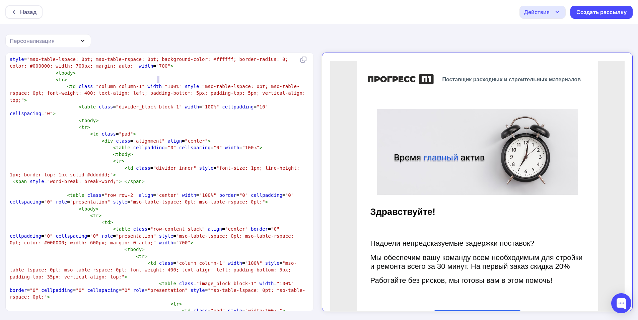
type textarea "6"
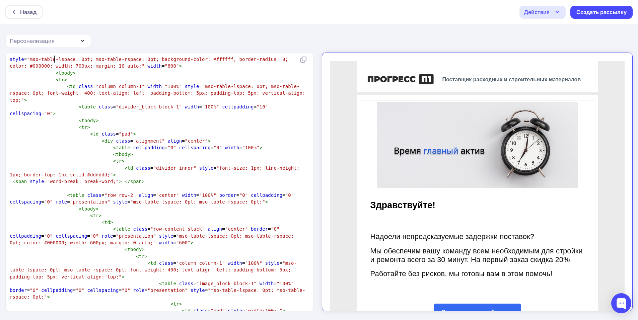
type textarea "0"
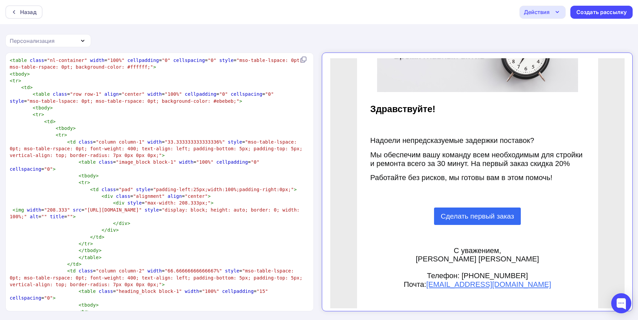
drag, startPoint x: 469, startPoint y: 0, endPoint x: 477, endPoint y: -2, distance: 8.4
click at [477, 0] on html "Назад Действия Отправить тестовое письмо Сохранить в Мои шаблоны Выйти без сохр…" at bounding box center [319, 160] width 638 height 320
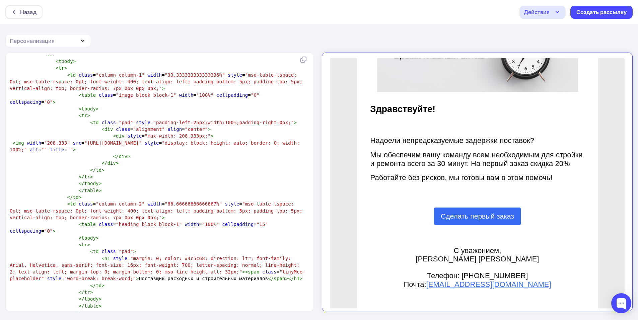
click at [67, 95] on span at bounding box center [72, 95] width 11 height 7
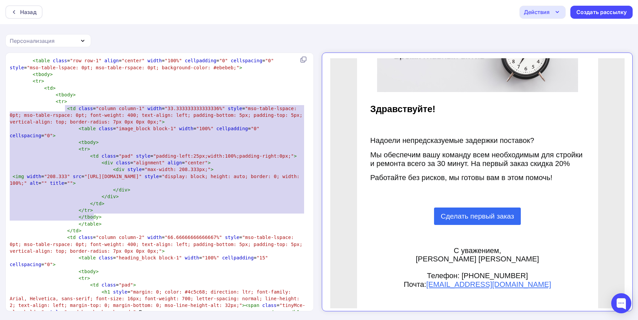
type textarea "td class="column column-1" width="33.333333333333336%" style="mso-table-lspace:…"
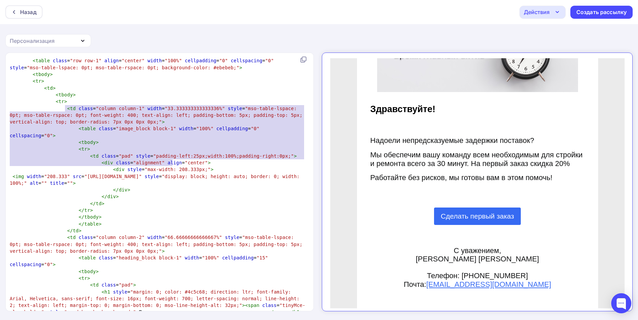
drag, startPoint x: 64, startPoint y: 109, endPoint x: 172, endPoint y: 165, distance: 121.6
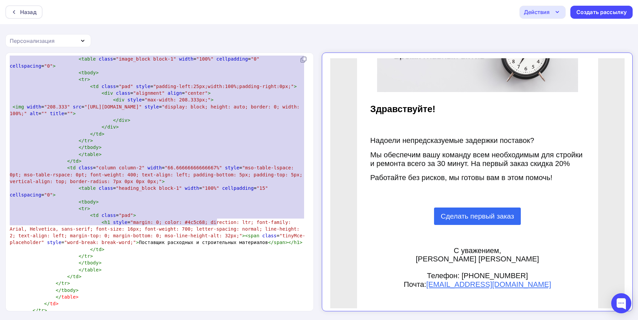
type textarea "<td class="column column-1" width="33.333333333333336%" style="mso-table-lspace…"
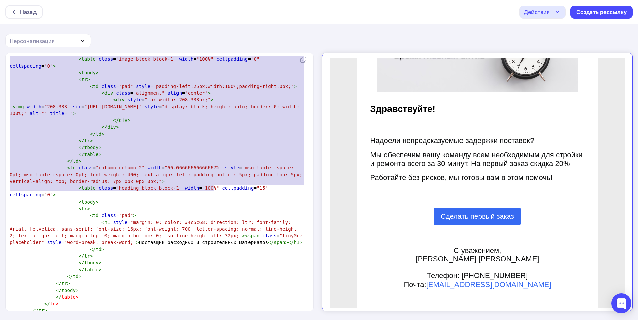
drag, startPoint x: 61, startPoint y: 108, endPoint x: 215, endPoint y: 187, distance: 173.0
click at [197, 232] on pre "< h1 style = "margin: 0; color: #4c5c68; direction: ltr; font-family: Arial, He…" at bounding box center [158, 232] width 300 height 27
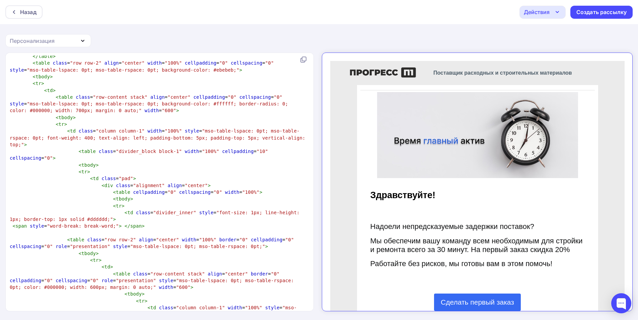
type textarea "<table class="row-content stack" align="center" cellpadding="0" cellspacing="0"…"
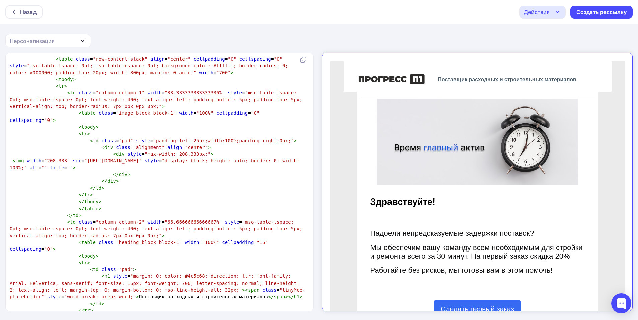
type textarea "7"
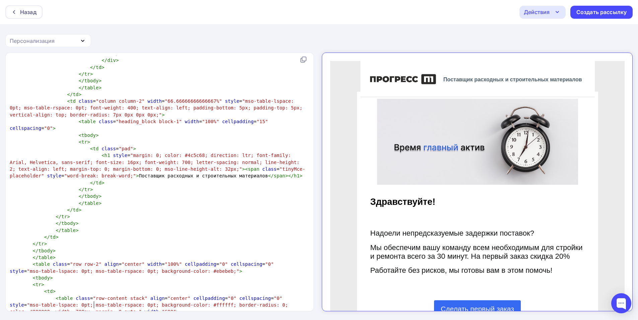
type textarea "7"
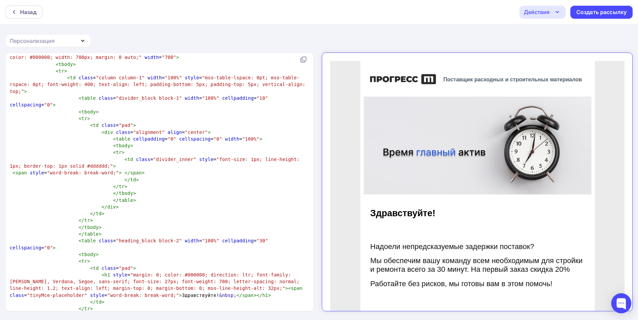
scroll to position [537, 0]
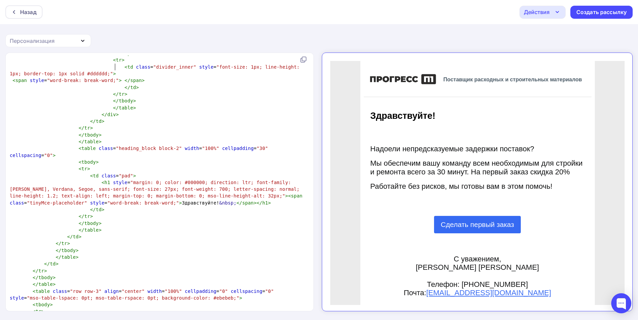
click at [165, 132] on pre "</ tbody >" at bounding box center [158, 135] width 300 height 7
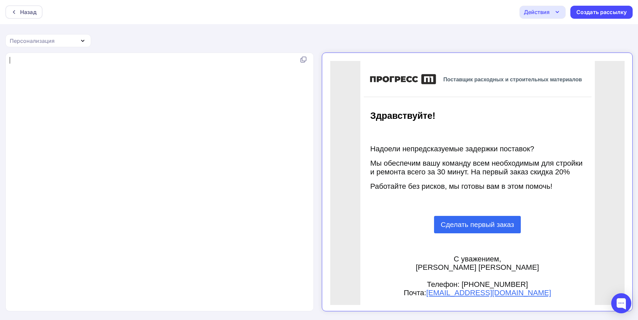
scroll to position [0, 0]
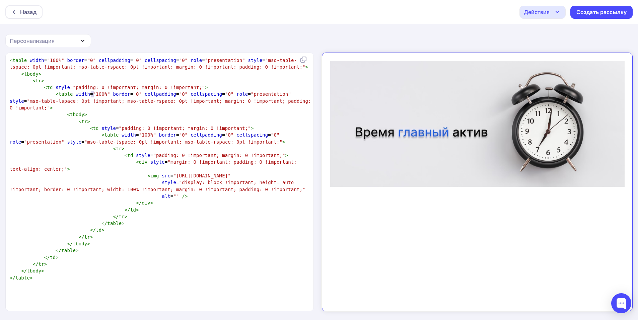
drag, startPoint x: 91, startPoint y: 92, endPoint x: 93, endPoint y: 95, distance: 3.8
click at [93, 95] on span ""100%"" at bounding box center [101, 93] width 17 height 5
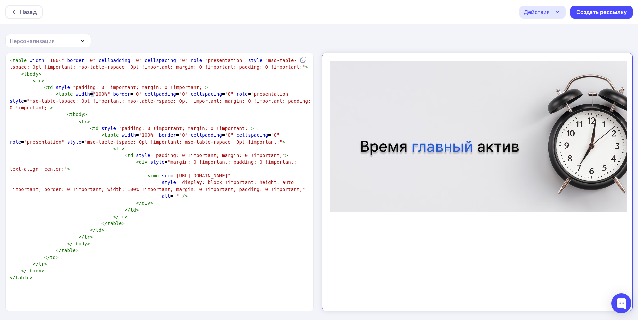
scroll to position [2, 2]
type textarea "2"
drag, startPoint x: 475, startPoint y: 300, endPoint x: 940, endPoint y: 356, distance: 468.9
click at [621, 301] on html at bounding box center [472, 179] width 300 height 253
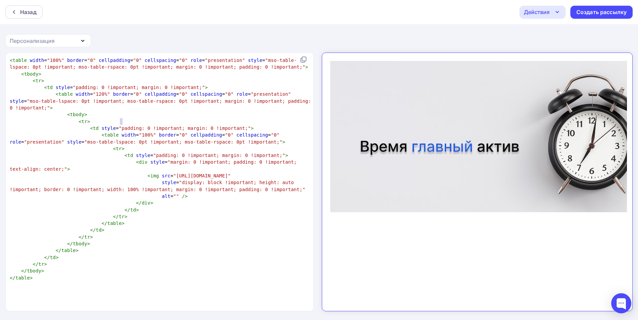
click at [122, 126] on span ""padding: 0 !important; margin: 0 !important;"" at bounding box center [185, 128] width 132 height 5
type textarea "<table width="100%" border="0" cellpadding="0" cellspacing="0" role="presentati…"
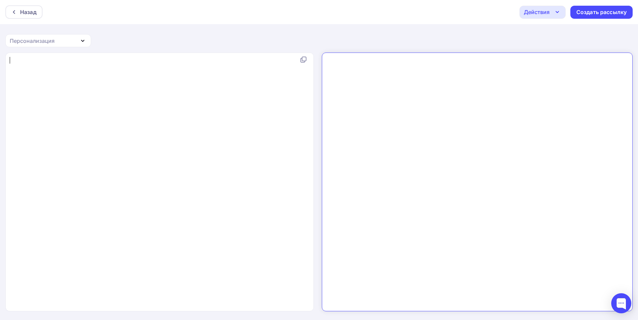
click at [165, 121] on div "x ​" at bounding box center [166, 191] width 317 height 270
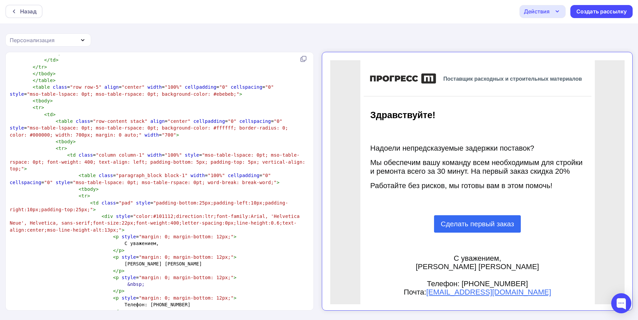
scroll to position [1144, 0]
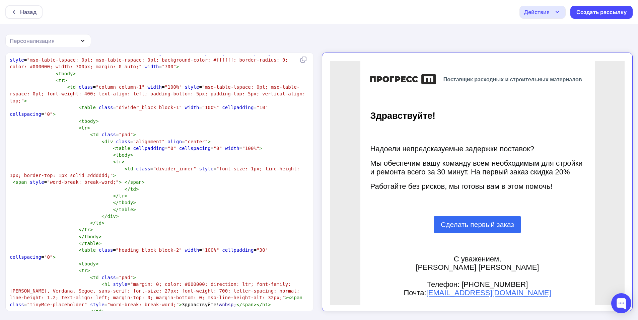
click at [113, 186] on span at bounding box center [118, 189] width 11 height 7
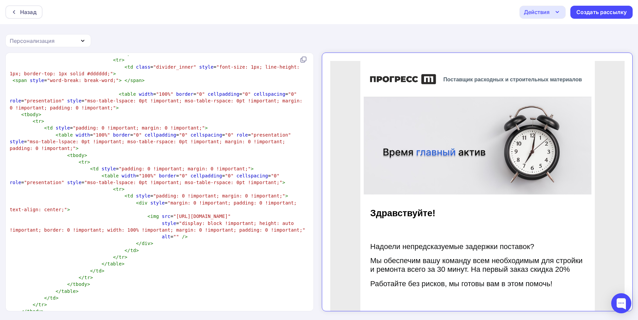
click at [91, 187] on span "< tr >" at bounding box center [67, 189] width 115 height 5
type textarea "<table class="nl-container" width="100%" cellpadding="0" cellspacing="0" style=…"
